Goal: Task Accomplishment & Management: Complete application form

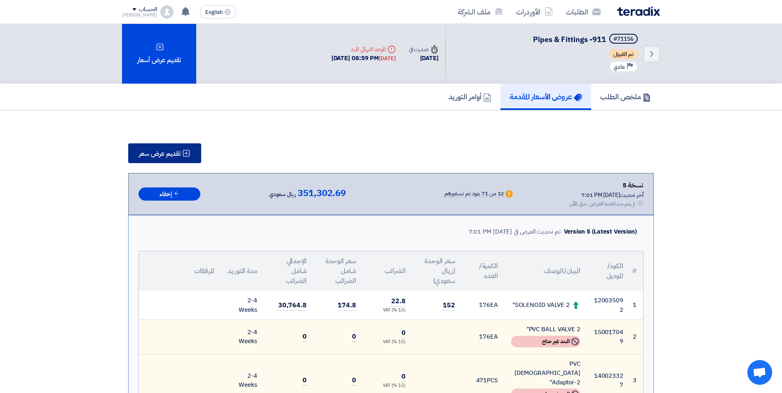
click at [180, 145] on button "تقديم عرض سعر" at bounding box center [164, 154] width 73 height 20
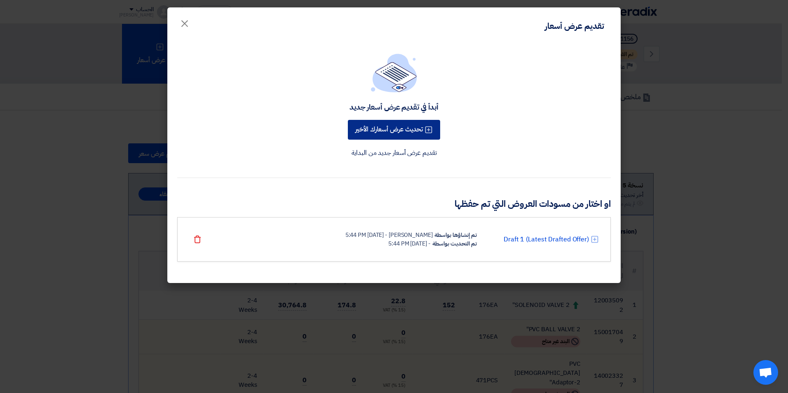
click at [408, 134] on button "تحديث عرض أسعارك الأخير" at bounding box center [394, 130] width 92 height 20
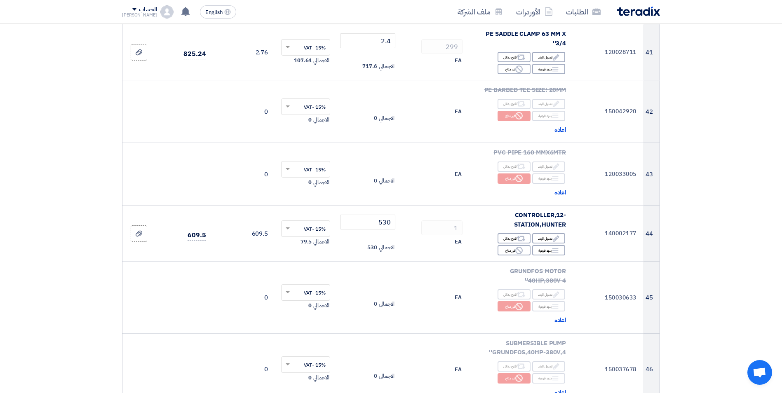
scroll to position [2576, 0]
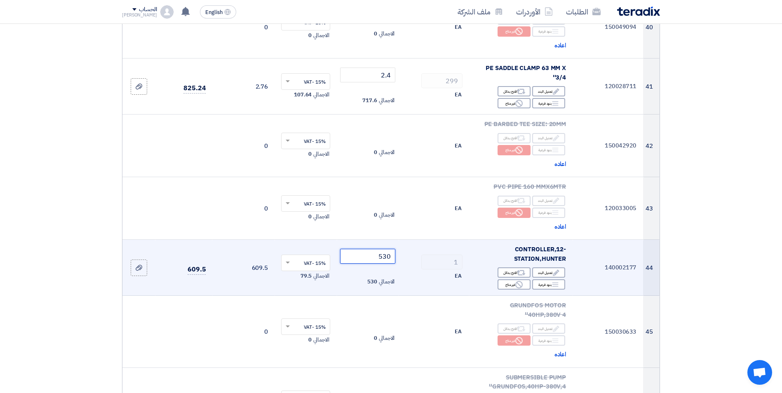
drag, startPoint x: 391, startPoint y: 209, endPoint x: 371, endPoint y: 204, distance: 20.5
click at [371, 249] on input "530" at bounding box center [368, 256] width 56 height 15
type input "528"
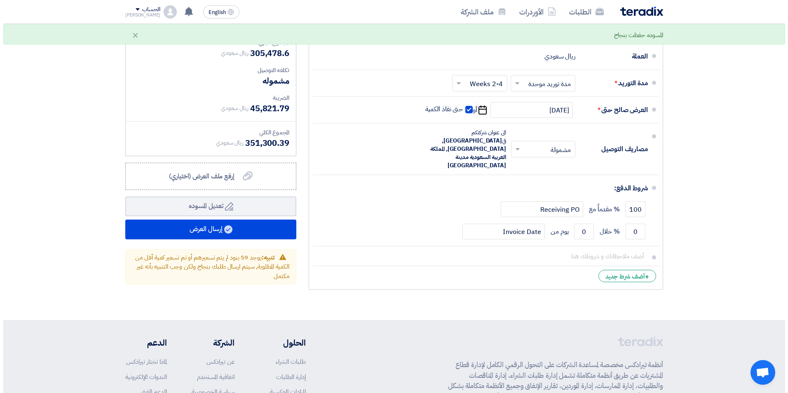
scroll to position [4724, 0]
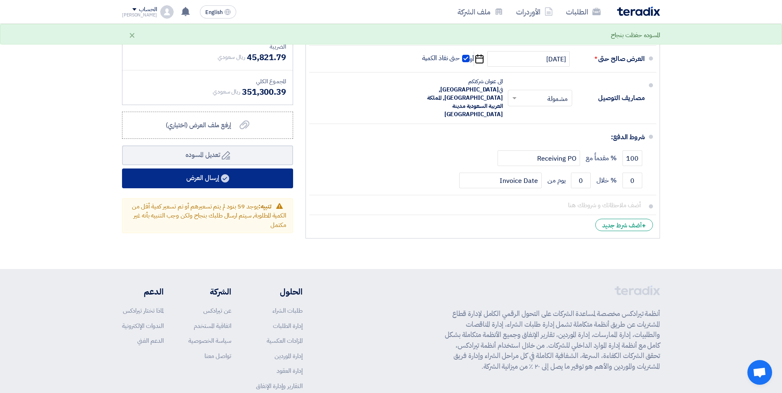
click at [239, 169] on button "إرسال العرض" at bounding box center [207, 179] width 171 height 20
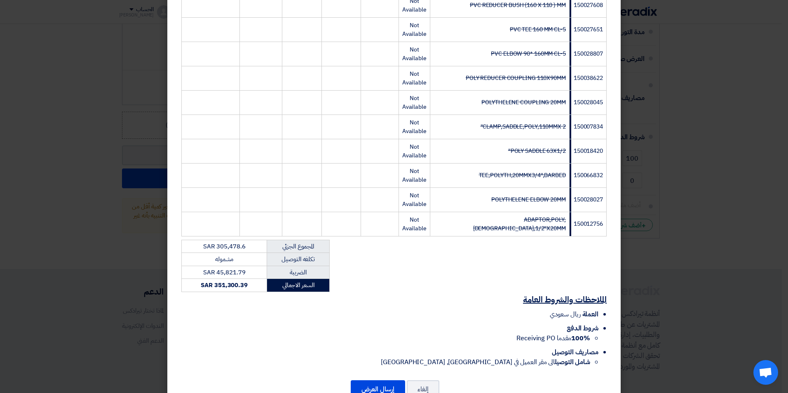
scroll to position [1663, 0]
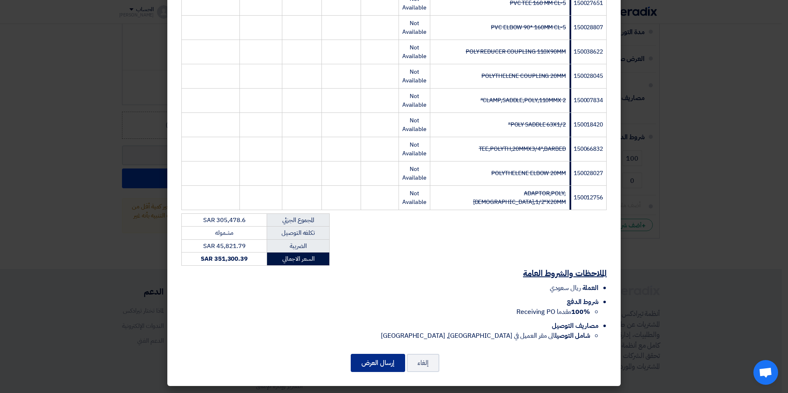
click at [367, 361] on button "إرسال العرض" at bounding box center [378, 363] width 54 height 18
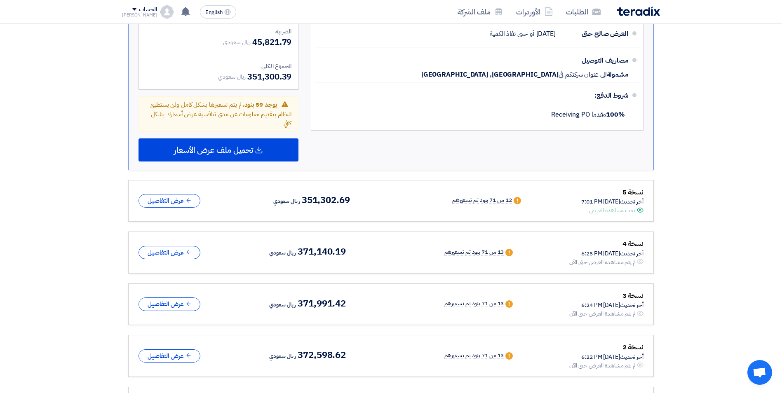
scroll to position [3134, 0]
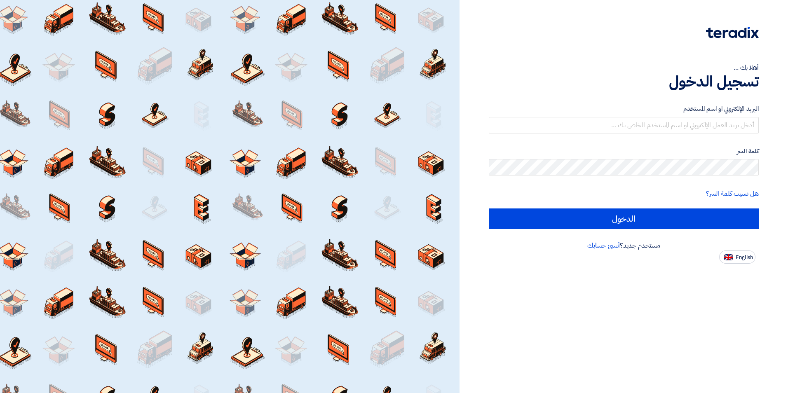
drag, startPoint x: 515, startPoint y: 51, endPoint x: 492, endPoint y: 47, distance: 23.9
click at [515, 51] on div "أهلا بك ... تسجيل الدخول البريد الإلكتروني او اسم المستخدم كلمة السر هل نسيت كل…" at bounding box center [624, 132] width 316 height 264
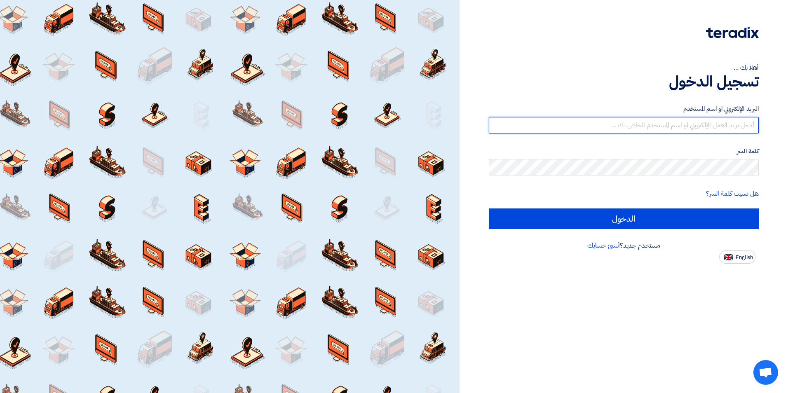
click at [685, 127] on input "text" at bounding box center [624, 125] width 270 height 16
click at [688, 122] on input "text" at bounding box center [624, 125] width 270 height 16
drag, startPoint x: 729, startPoint y: 124, endPoint x: 763, endPoint y: 114, distance: 35.2
click at [763, 114] on div "أهلا بك ... تسجيل الدخول البريد الإلكتروني او اسم المستخدم yazan كلمة السر هل ن…" at bounding box center [624, 132] width 316 height 264
type input "yazan"
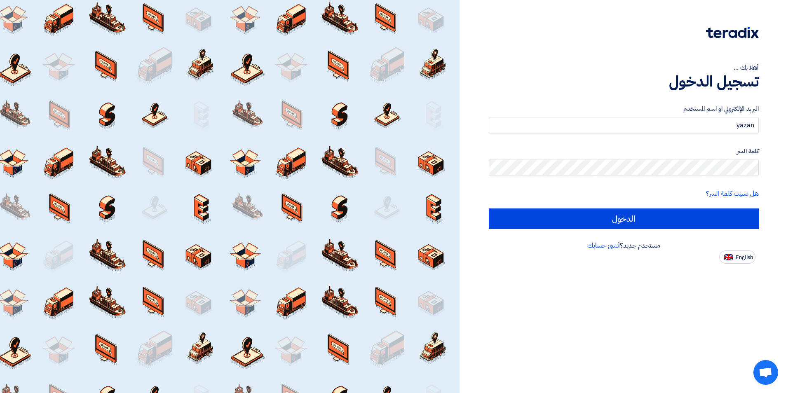
drag, startPoint x: 745, startPoint y: 127, endPoint x: 649, endPoint y: 98, distance: 100.3
click at [646, 102] on div "البريد الإلكتروني او اسم المستخدم yazan كلمة السر هل نسيت كلمة السر؟ الدخول" at bounding box center [624, 167] width 270 height 148
